Goal: Task Accomplishment & Management: Use online tool/utility

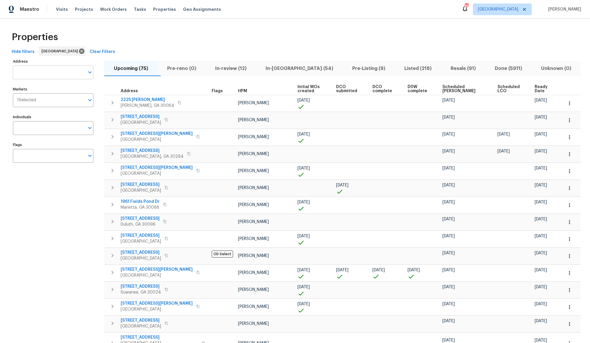
click at [52, 73] on input "Address" at bounding box center [49, 73] width 72 height 14
type input "14817"
click at [48, 88] on li "14817 Farnham Way Tampa FL 33624" at bounding box center [53, 88] width 81 height 10
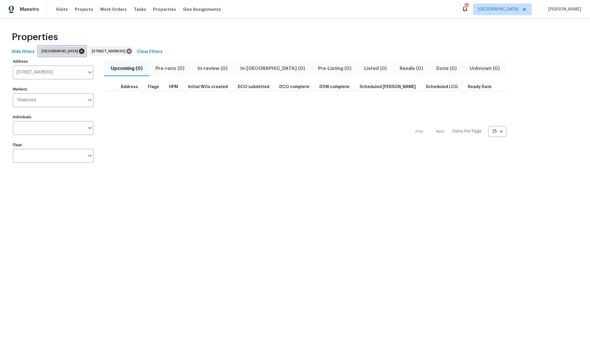
click at [78, 52] on icon at bounding box center [81, 51] width 6 height 6
click at [212, 69] on span "In-review (1)" at bounding box center [212, 68] width 35 height 8
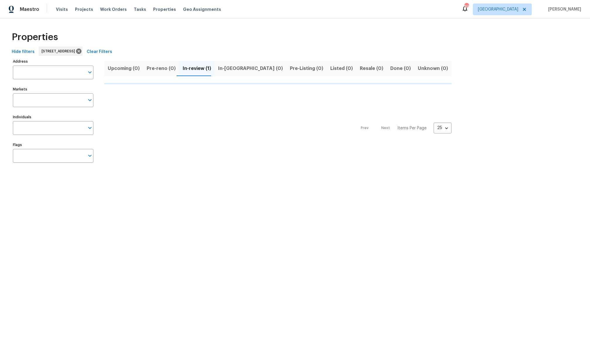
type input "14817 Farnham Way Tampa FL 33624"
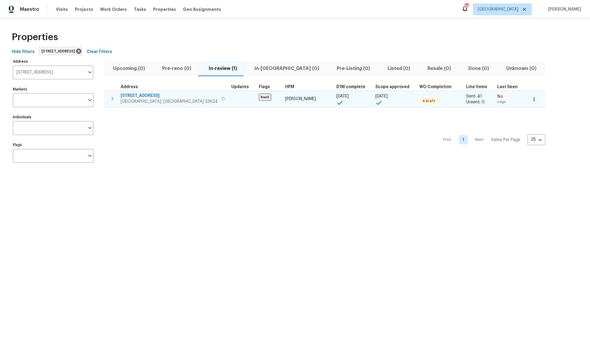
click at [149, 95] on span "14817 Farnham Way" at bounding box center [169, 96] width 97 height 6
click at [141, 96] on span "14817 Farnham Way" at bounding box center [169, 96] width 97 height 6
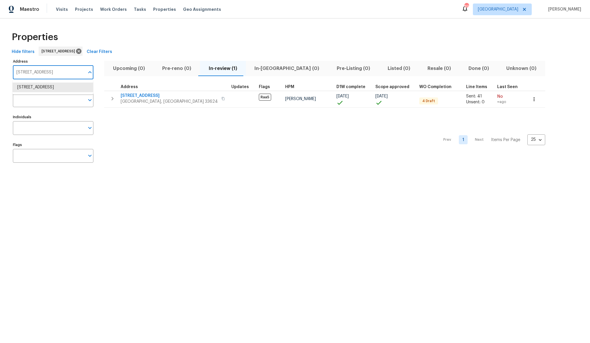
click at [48, 73] on input "14817 Farnham Way Tampa FL 33624" at bounding box center [49, 73] width 72 height 14
type input "4926 halifax"
click at [55, 88] on li "4926 Halifax Dr Tampa FL 33615" at bounding box center [53, 88] width 81 height 10
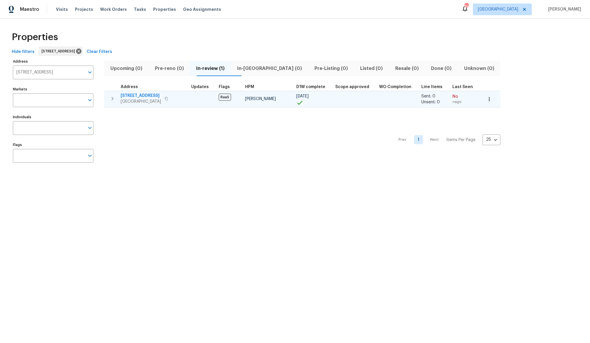
click at [143, 95] on span "4926 Halifax Dr" at bounding box center [141, 96] width 40 height 6
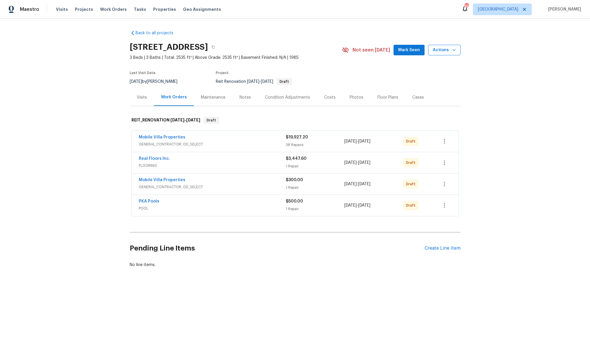
click at [455, 51] on icon "button" at bounding box center [454, 50] width 6 height 6
click at [435, 139] on p "Upload Line Item Photos" at bounding box center [432, 139] width 48 height 6
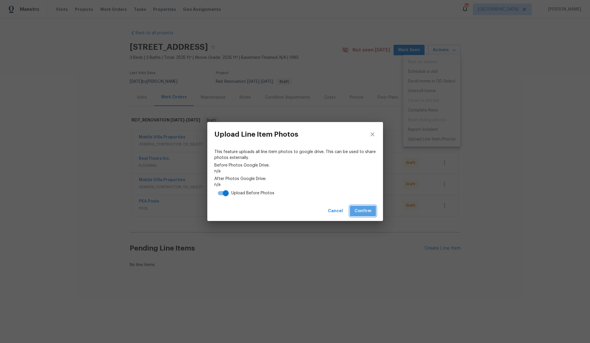
click at [360, 213] on span "Confirm" at bounding box center [363, 211] width 17 height 7
click at [309, 171] on link "https://drive.google.com/drive/folders/1gpBa2aZwTGStjTuoHt70m7R66tPIAWFV" at bounding box center [295, 171] width 162 height 6
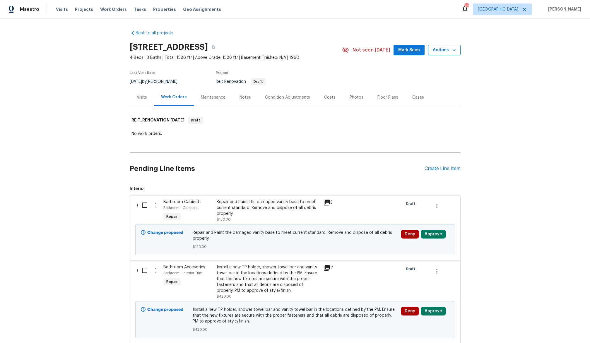
click at [455, 50] on icon "button" at bounding box center [454, 50] width 6 height 6
click at [436, 140] on p "Upload Line Item Photos" at bounding box center [432, 139] width 48 height 6
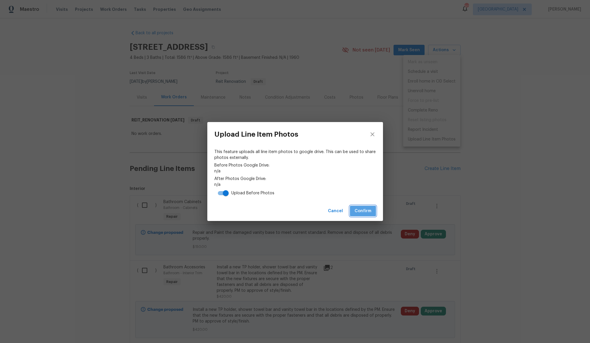
click at [360, 211] on span "Confirm" at bounding box center [363, 211] width 17 height 7
click at [322, 170] on link "[URL][DOMAIN_NAME]" at bounding box center [295, 171] width 162 height 6
